Goal: Information Seeking & Learning: Learn about a topic

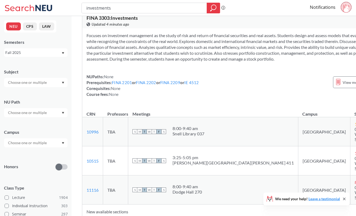
scroll to position [11, 0]
copy link "10996"
drag, startPoint x: 103, startPoint y: 134, endPoint x: 87, endPoint y: 134, distance: 15.8
click at [87, 134] on td "10996 View this section on Banner." at bounding box center [93, 131] width 21 height 29
click at [177, 97] on div "NUPaths: None Prerequisites: FINA 2201 or FINA 2202 or FINA 2209 or IE 4512 Cor…" at bounding box center [143, 86] width 113 height 24
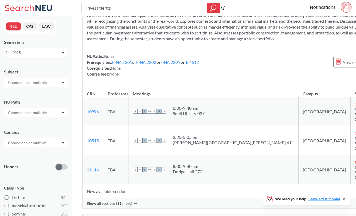
scroll to position [34, 0]
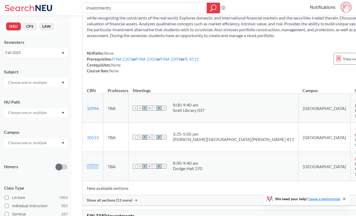
copy link "11116"
drag, startPoint x: 100, startPoint y: 153, endPoint x: 85, endPoint y: 153, distance: 15.0
click at [85, 153] on td "11116 View this section on Banner." at bounding box center [93, 166] width 21 height 29
drag, startPoint x: 100, startPoint y: 111, endPoint x: 83, endPoint y: 111, distance: 17.4
click at [83, 111] on td "10996 View this section on Banner." at bounding box center [93, 108] width 21 height 29
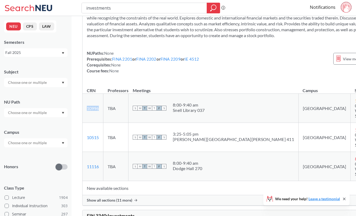
copy link "10996"
copy link "11116"
drag, startPoint x: 103, startPoint y: 152, endPoint x: 87, endPoint y: 152, distance: 16.3
click at [87, 152] on td "11116 View this section on Banner." at bounding box center [93, 166] width 21 height 29
click at [236, 74] on div "NUPaths: None Prerequisites: FINA 2201 or FINA 2202 or FINA 2209 or IE 4512 Cor…" at bounding box center [241, 62] width 308 height 24
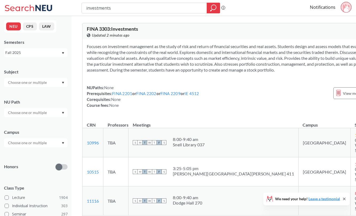
scroll to position [0, 0]
